Goal: Information Seeking & Learning: Learn about a topic

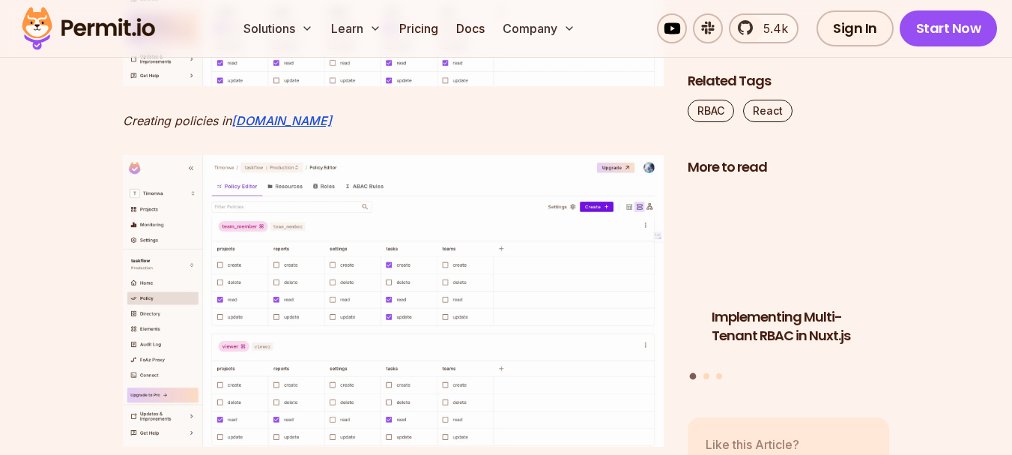
scroll to position [7133, 0]
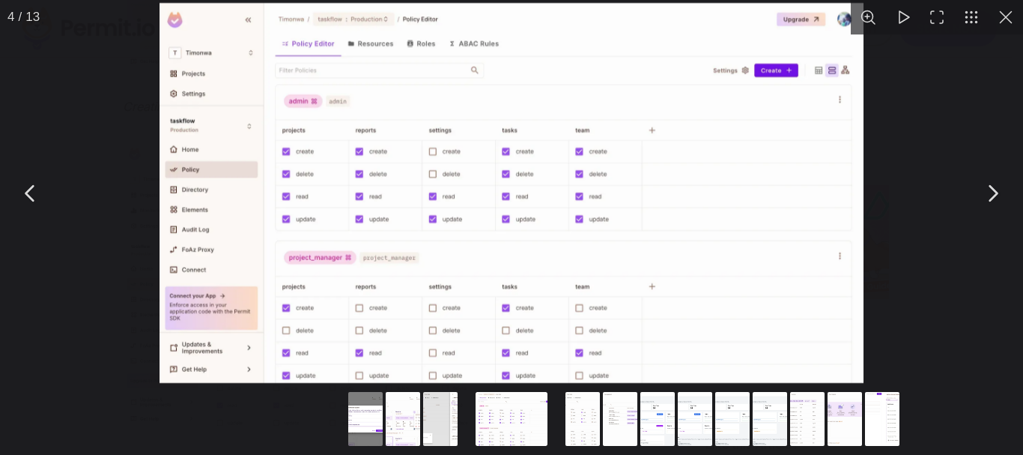
click at [333, 149] on img "You can close this modal content with the ESC key" at bounding box center [512, 193] width 705 height 380
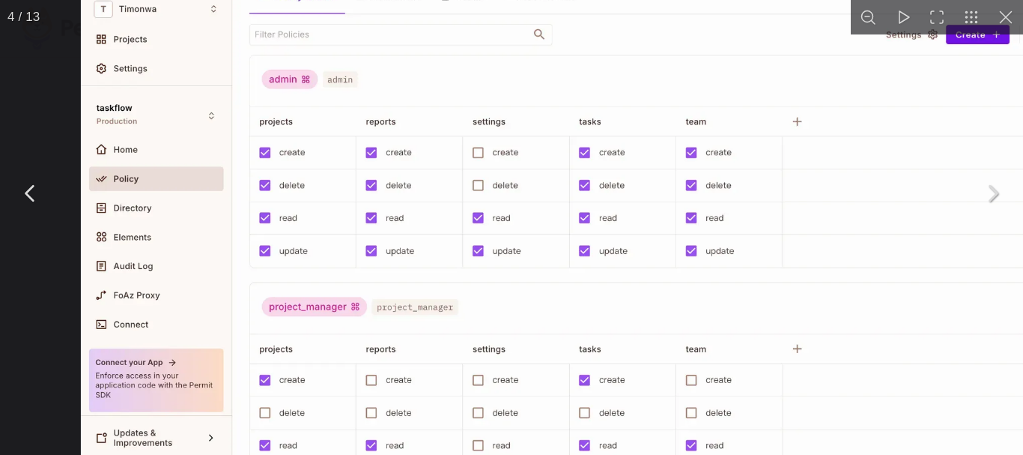
click at [333, 149] on img "You can close this modal content with the ESC key" at bounding box center [593, 212] width 1025 height 552
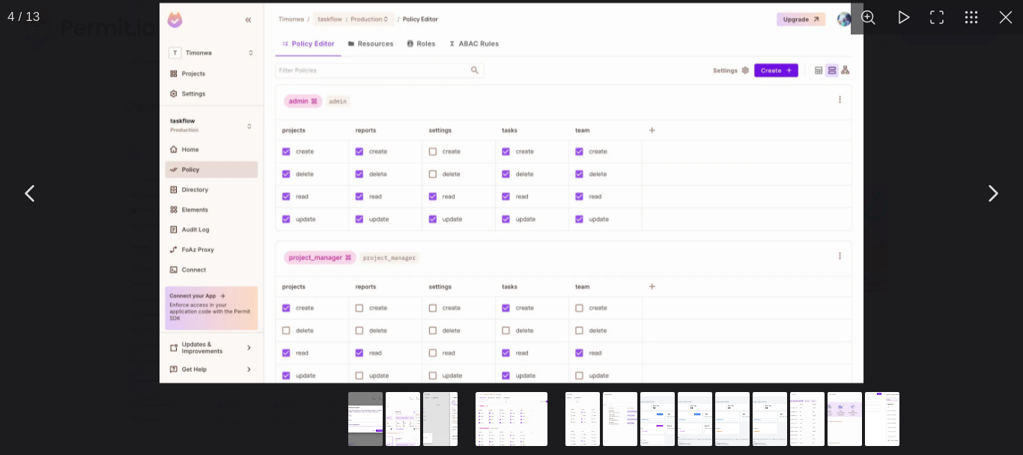
click at [333, 149] on img "You can close this modal content with the ESC key" at bounding box center [512, 193] width 705 height 380
click at [432, 265] on img "You can close this modal content with the ESC key" at bounding box center [512, 193] width 705 height 380
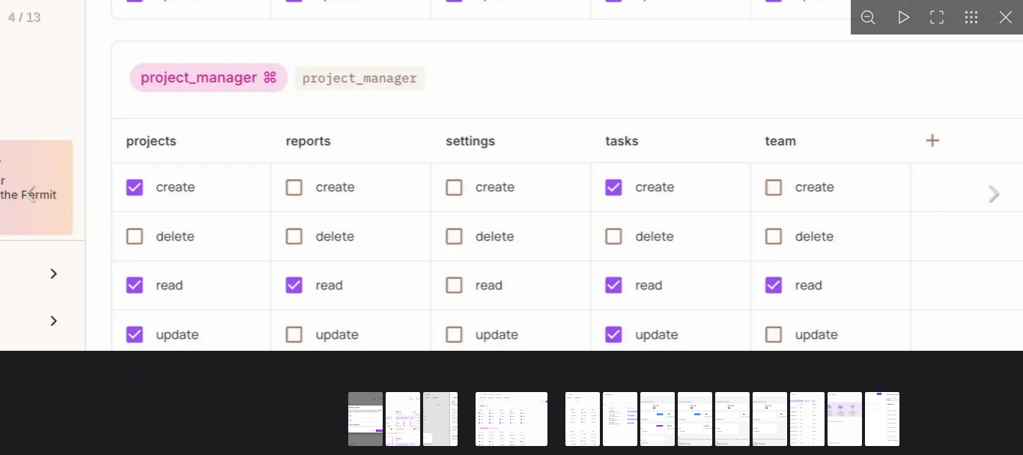
drag, startPoint x: 404, startPoint y: 317, endPoint x: 423, endPoint y: 109, distance: 209.2
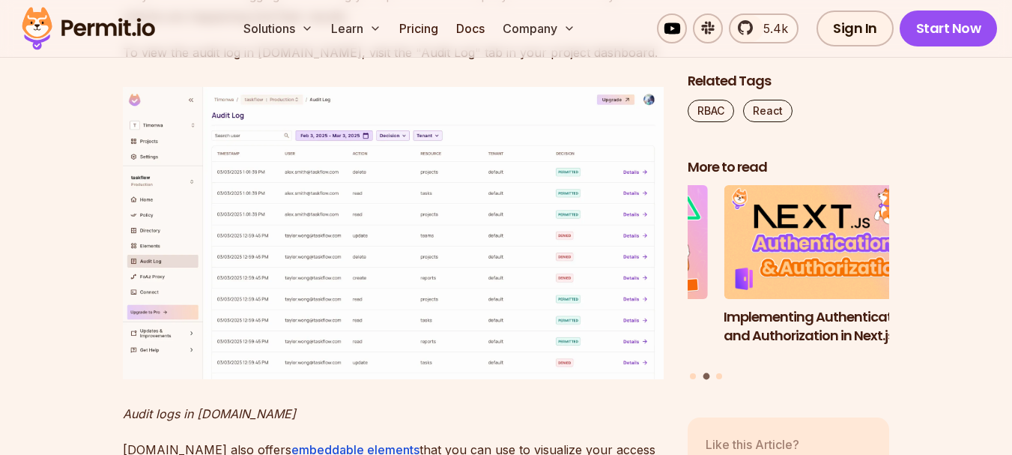
scroll to position [14506, 0]
